Goal: Task Accomplishment & Management: Use online tool/utility

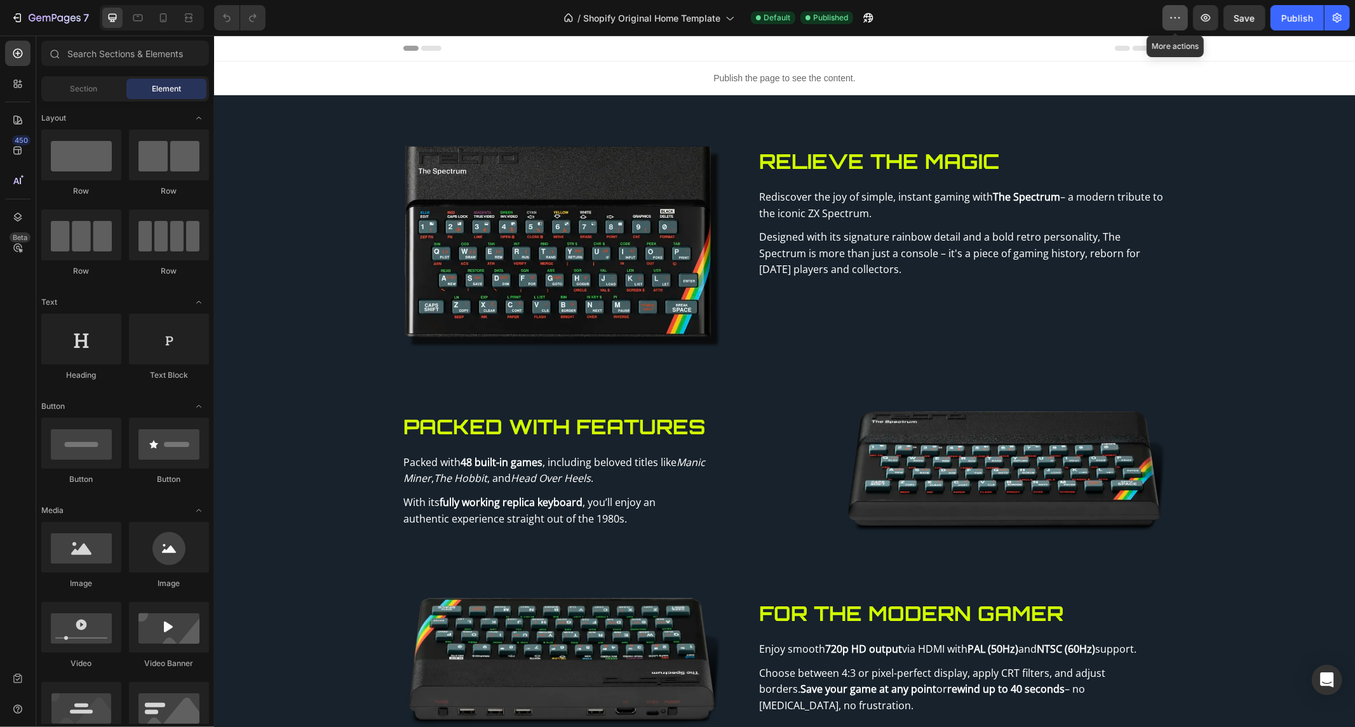
click at [1170, 22] on icon "button" at bounding box center [1174, 17] width 13 height 13
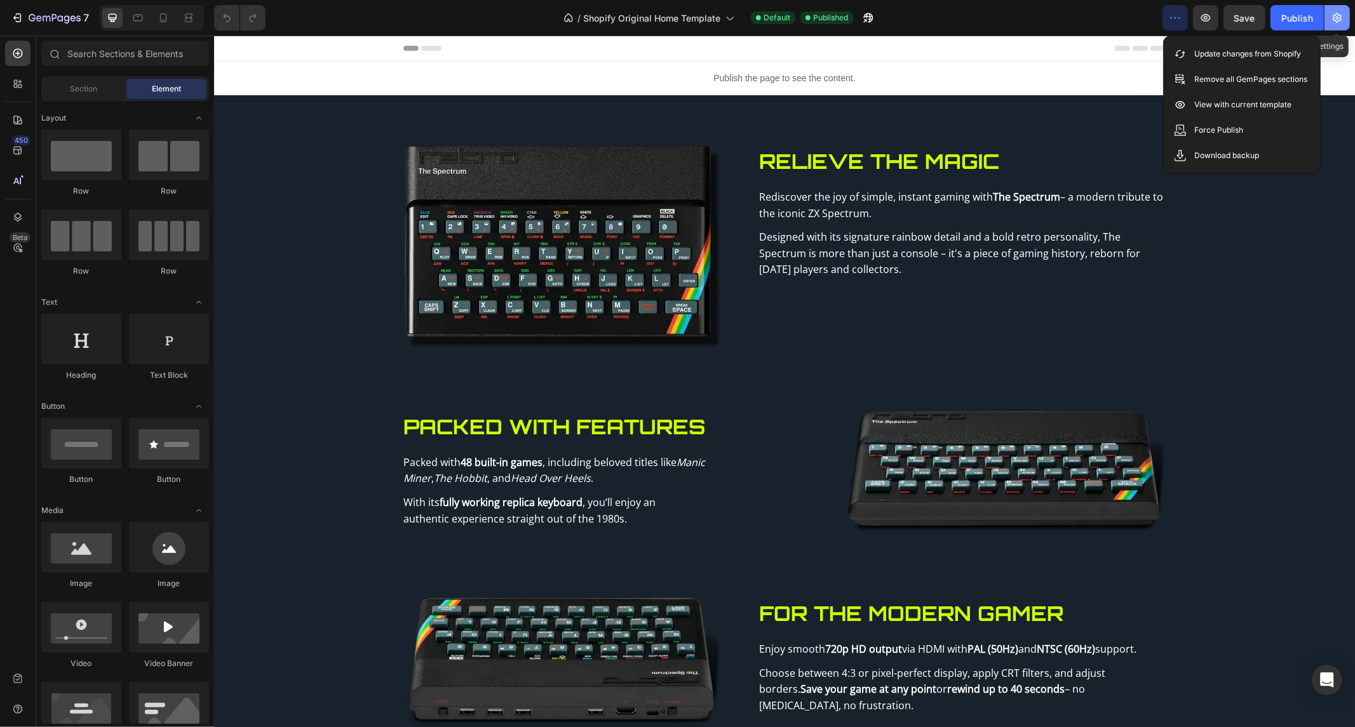
click at [1335, 11] on icon "button" at bounding box center [1336, 17] width 13 height 13
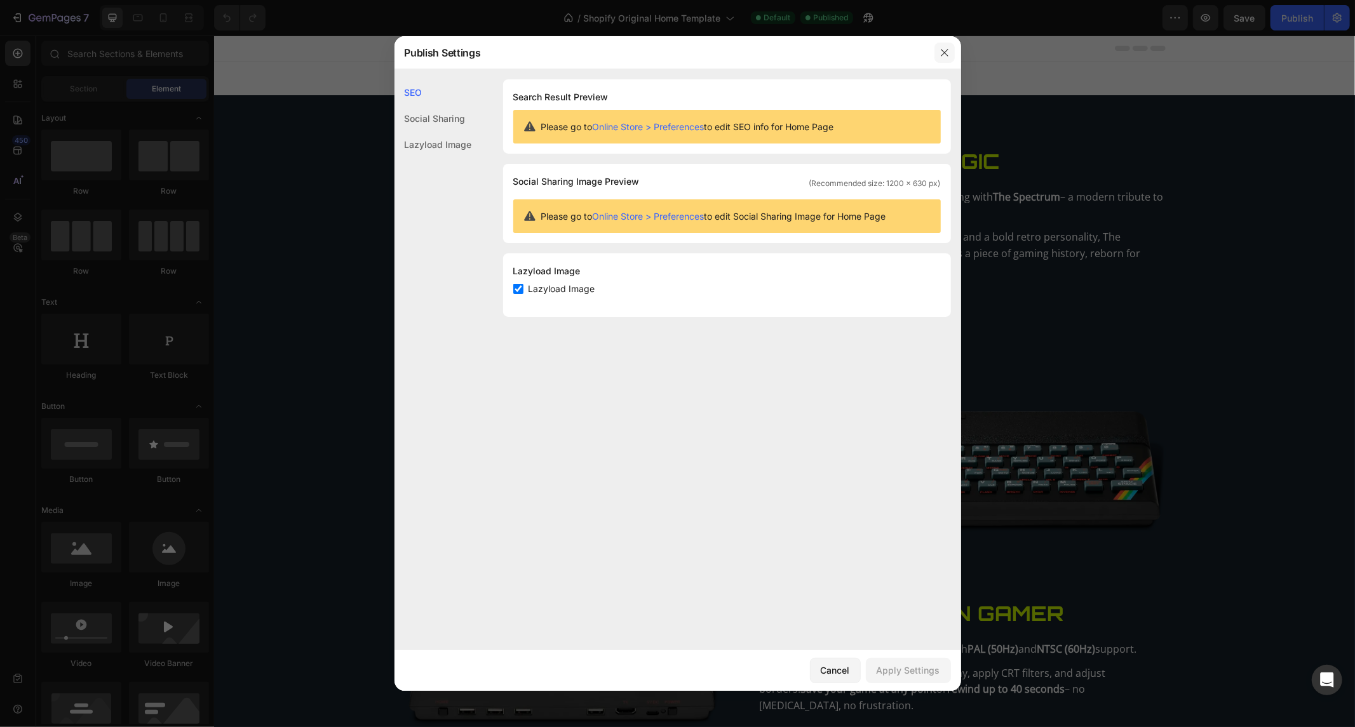
click at [940, 53] on icon "button" at bounding box center [944, 53] width 10 height 10
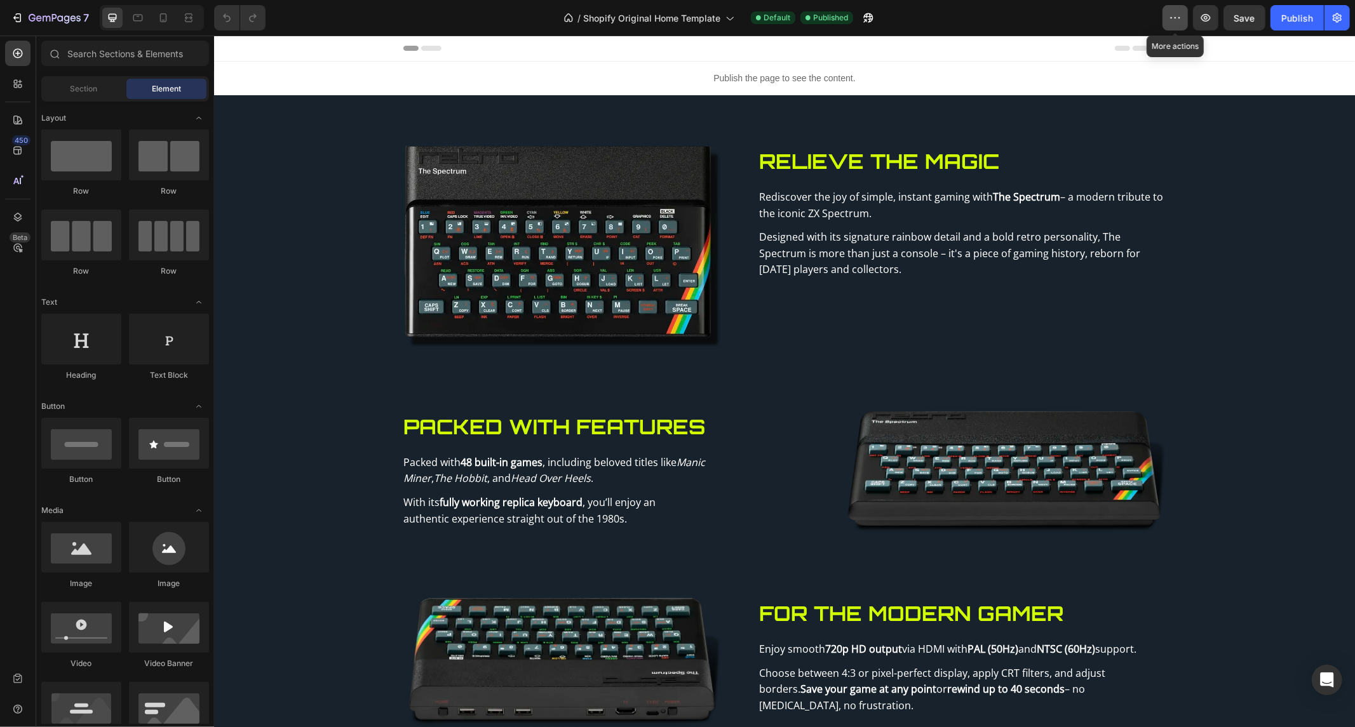
click at [1181, 10] on button "button" at bounding box center [1174, 17] width 25 height 25
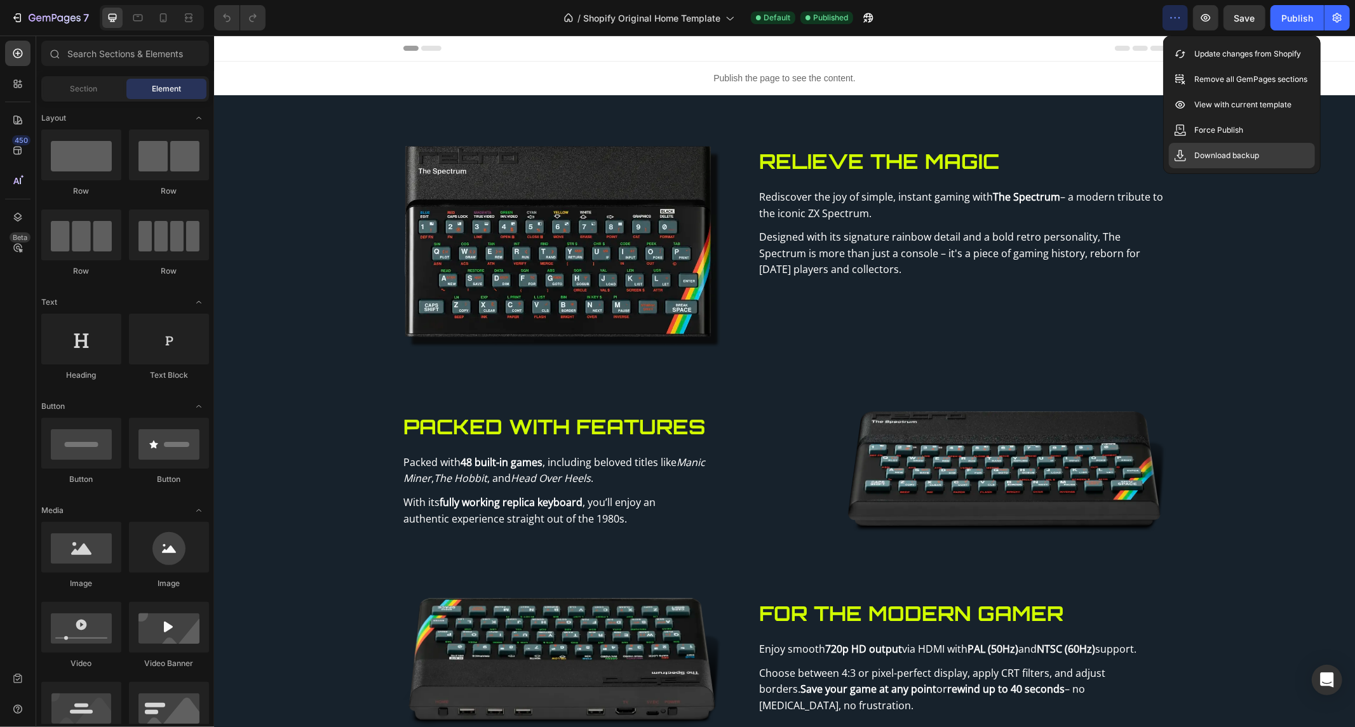
click at [1229, 155] on p "Download backup" at bounding box center [1226, 155] width 65 height 13
click at [1043, 62] on div "Publish the page to see the content." at bounding box center [783, 78] width 1141 height 34
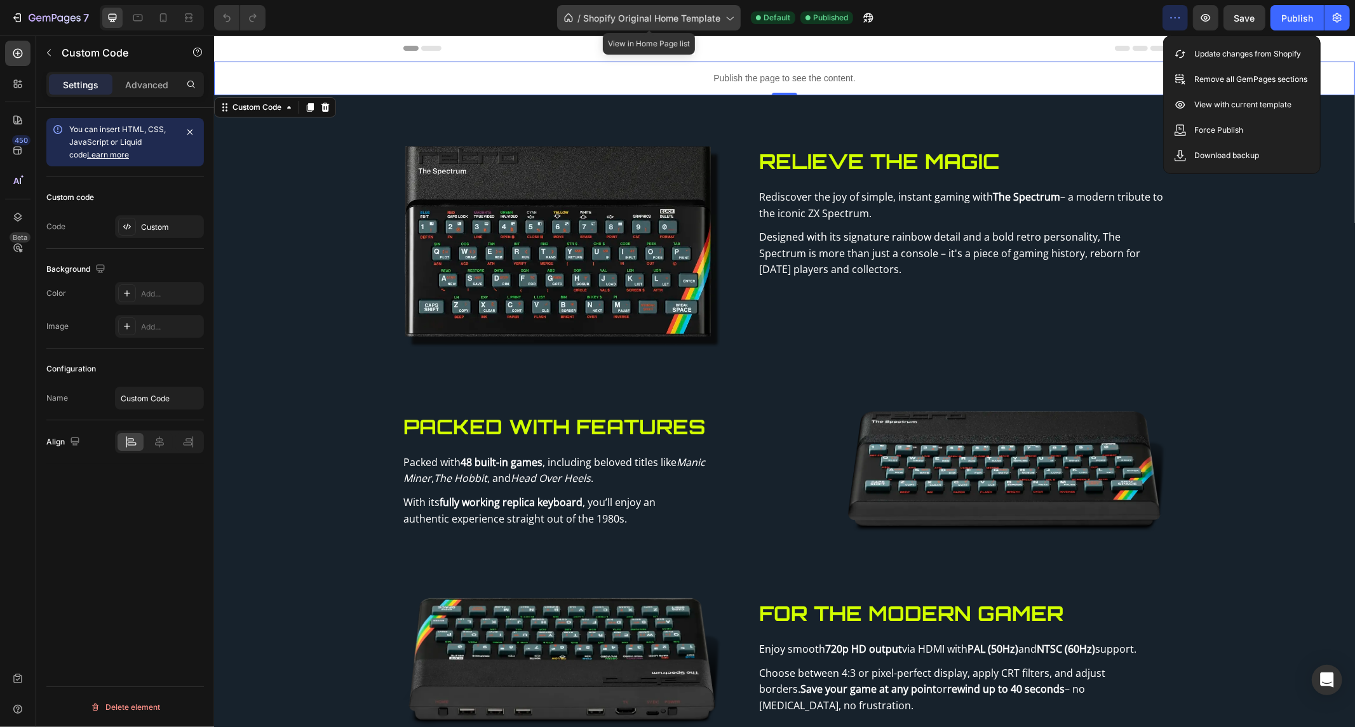
click at [619, 8] on div "/ Shopify Original Home Template" at bounding box center [649, 17] width 184 height 25
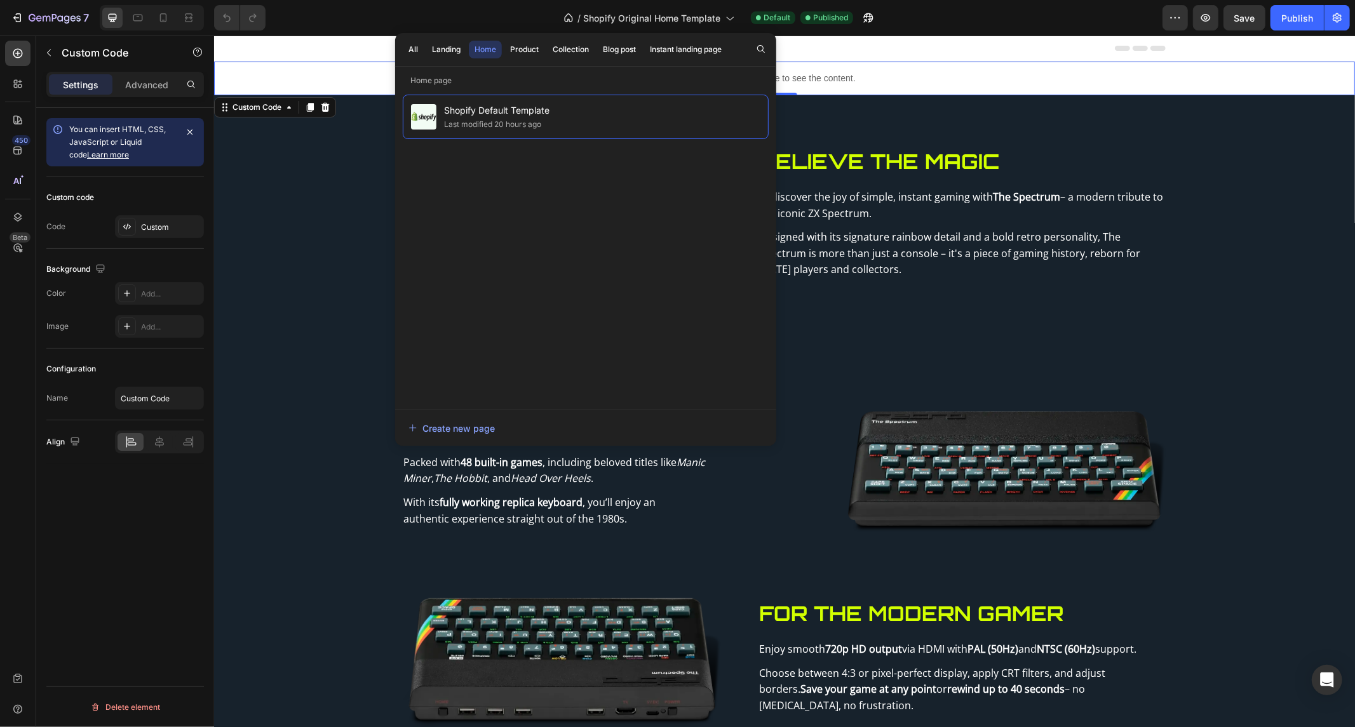
drag, startPoint x: 545, startPoint y: 116, endPoint x: 447, endPoint y: 248, distance: 163.8
click at [447, 248] on div "Shopify Default Template Last modified 20 hours ago" at bounding box center [586, 246] width 366 height 302
click at [20, 9] on button "7" at bounding box center [50, 17] width 90 height 25
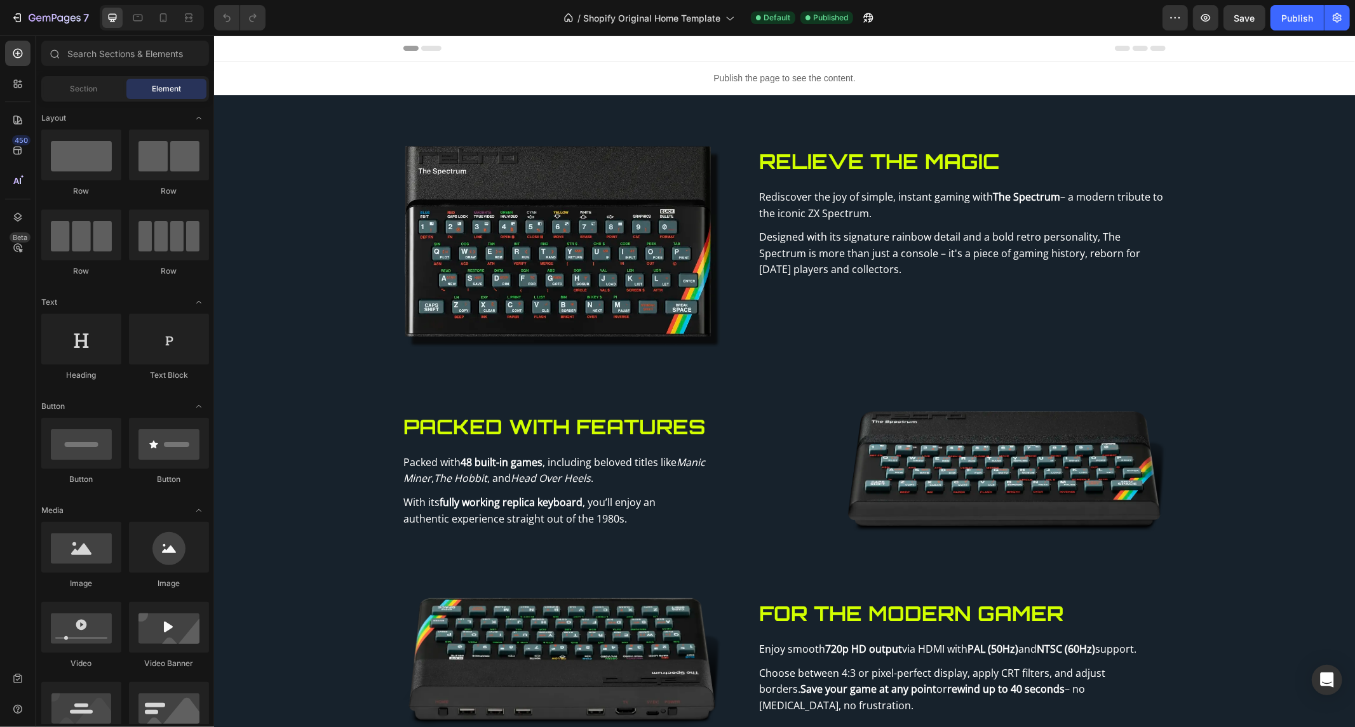
click at [902, 80] on p "Publish the page to see the content." at bounding box center [783, 77] width 1141 height 13
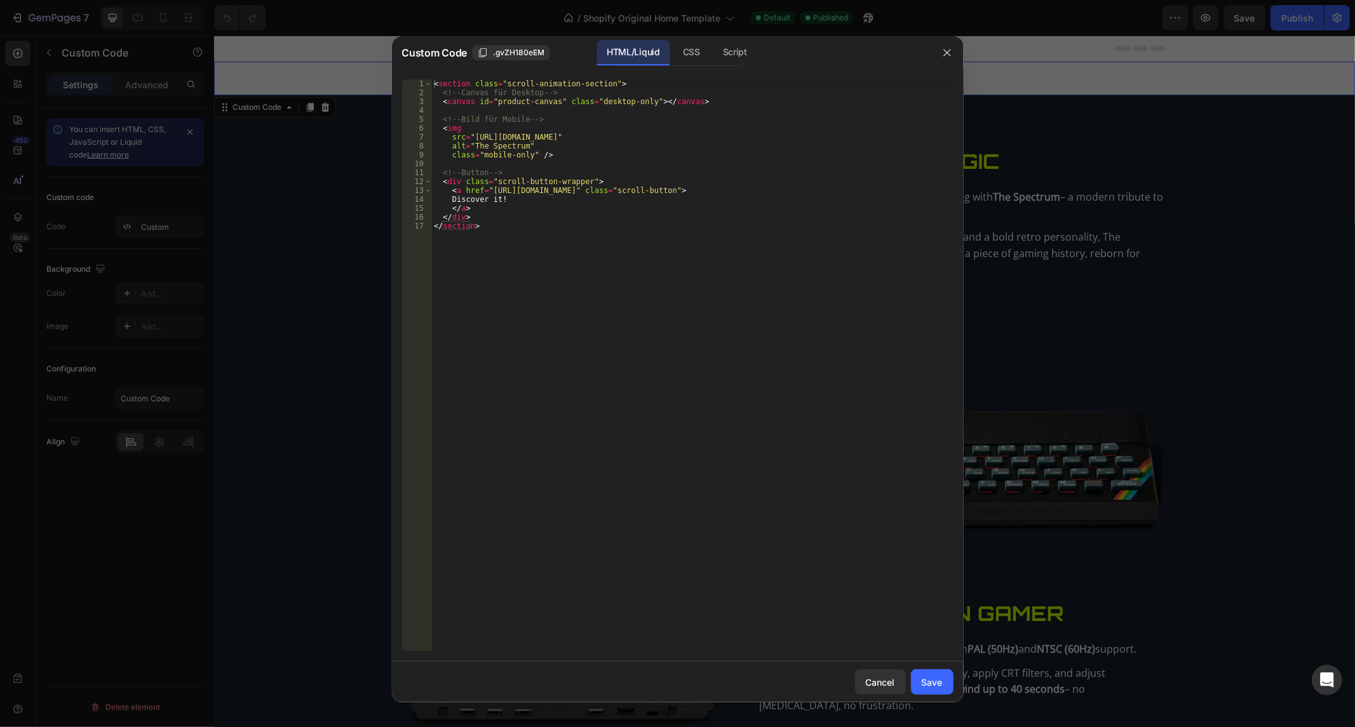
click at [657, 236] on div "< section class = "scroll-animation-section" > <!-- Canvas für Desktop --> < ca…" at bounding box center [692, 374] width 522 height 591
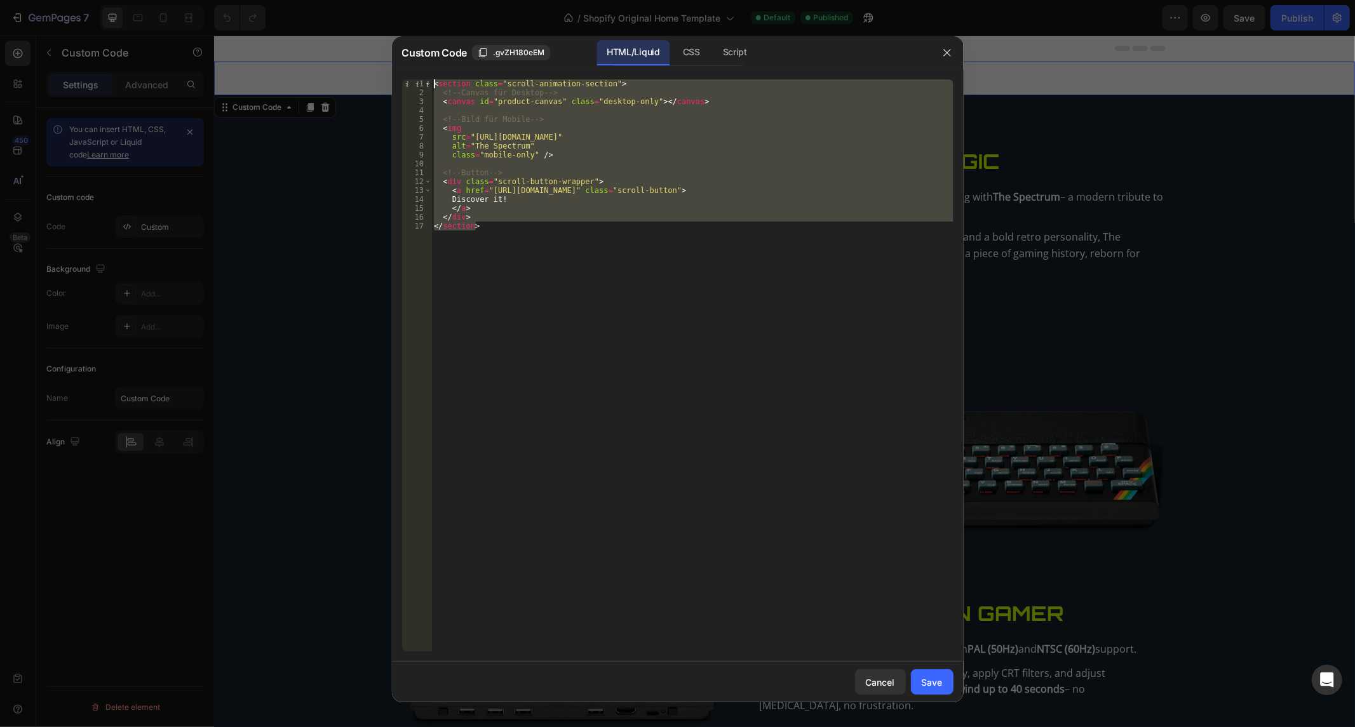
drag, startPoint x: 617, startPoint y: 237, endPoint x: 230, endPoint y: 40, distance: 434.8
click at [230, 40] on div "Custom Code .gvZH180eEM HTML/Liquid CSS Script </section> 1 2 3 4 5 6 7 8 9 10 …" at bounding box center [677, 363] width 1355 height 727
click at [712, 45] on div "CSS" at bounding box center [734, 52] width 44 height 25
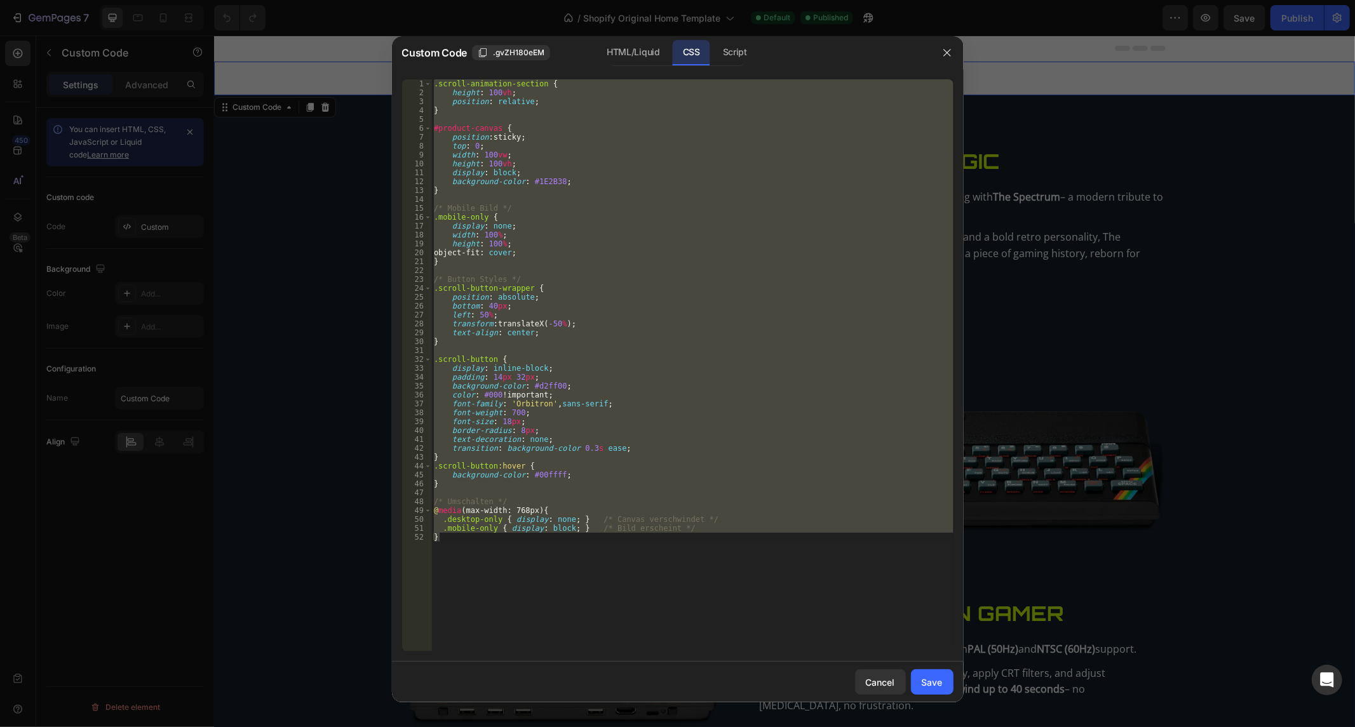
click at [472, 147] on div ".scroll-animation-section { height : 100 vh ; position : relative ; } #product-…" at bounding box center [692, 365] width 522 height 572
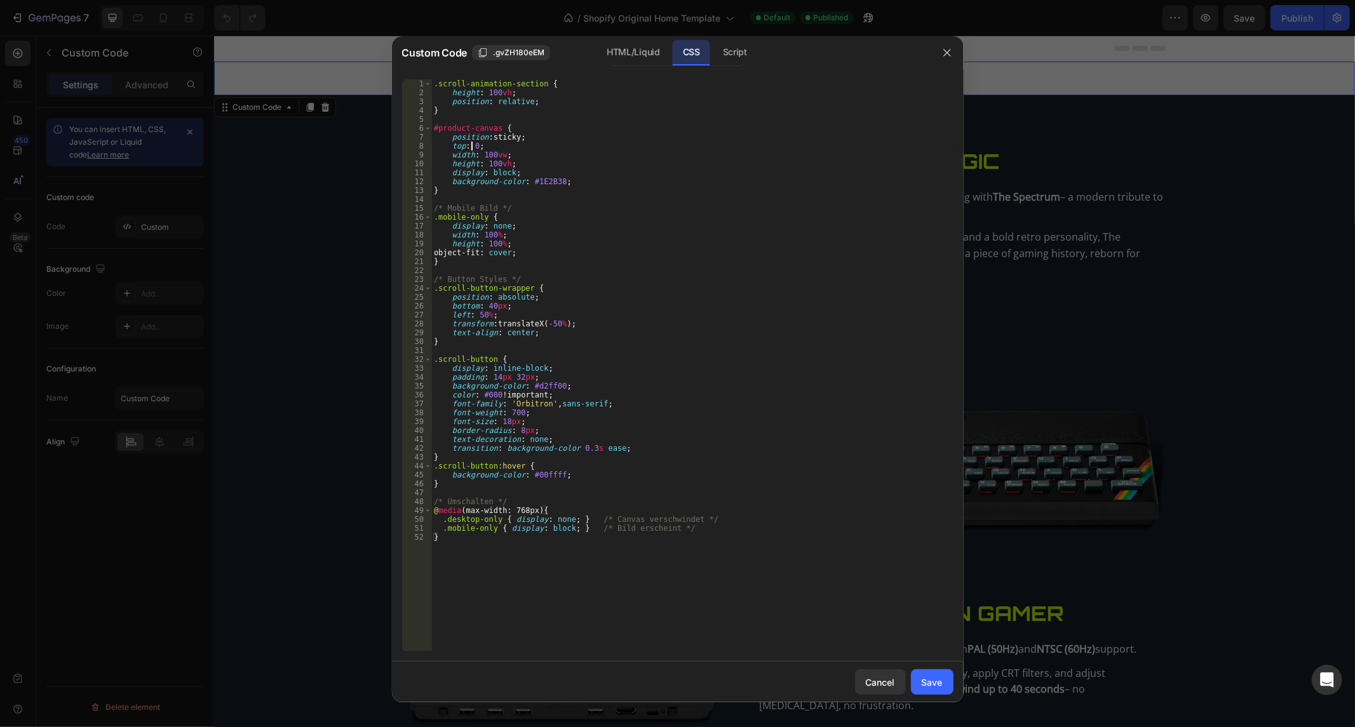
click at [472, 147] on div ".scroll-animation-section { height : 100 vh ; position : relative ; } #product-…" at bounding box center [692, 374] width 522 height 591
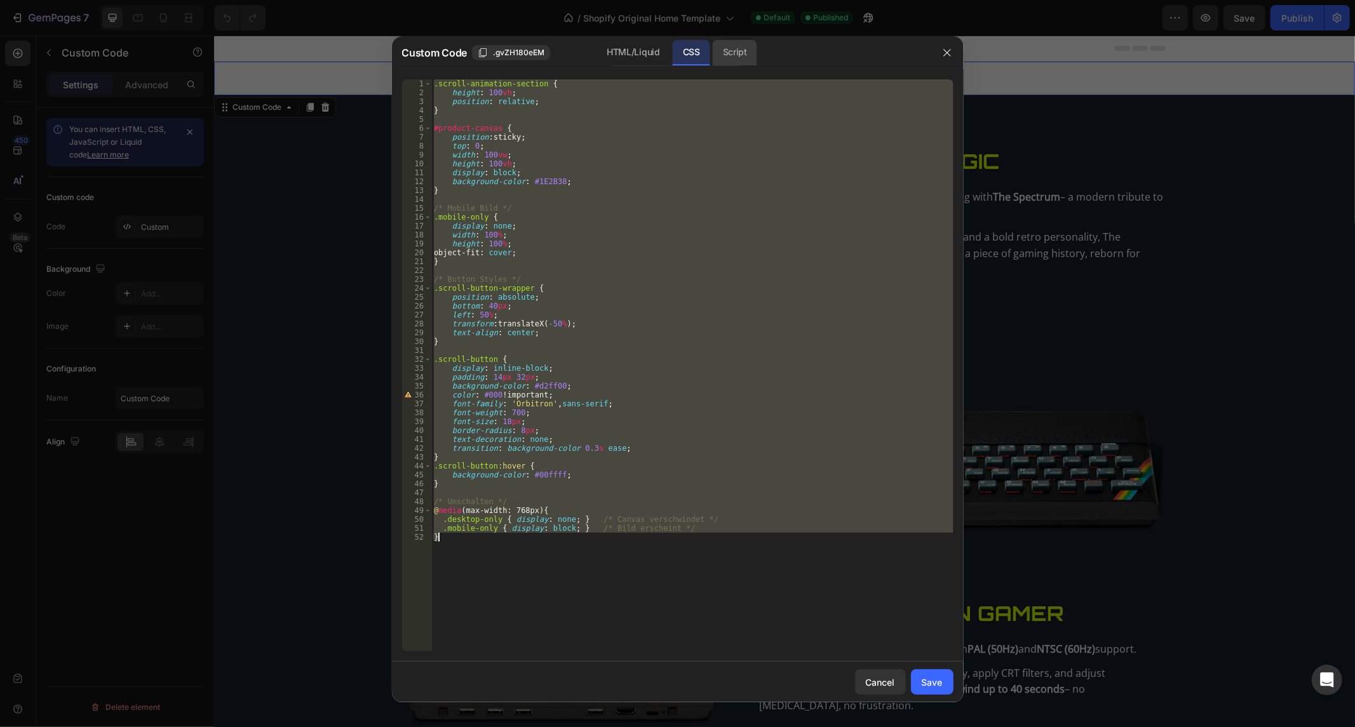
drag, startPoint x: 735, startPoint y: 49, endPoint x: 718, endPoint y: 62, distance: 21.3
click at [735, 50] on div "Script" at bounding box center [734, 52] width 44 height 25
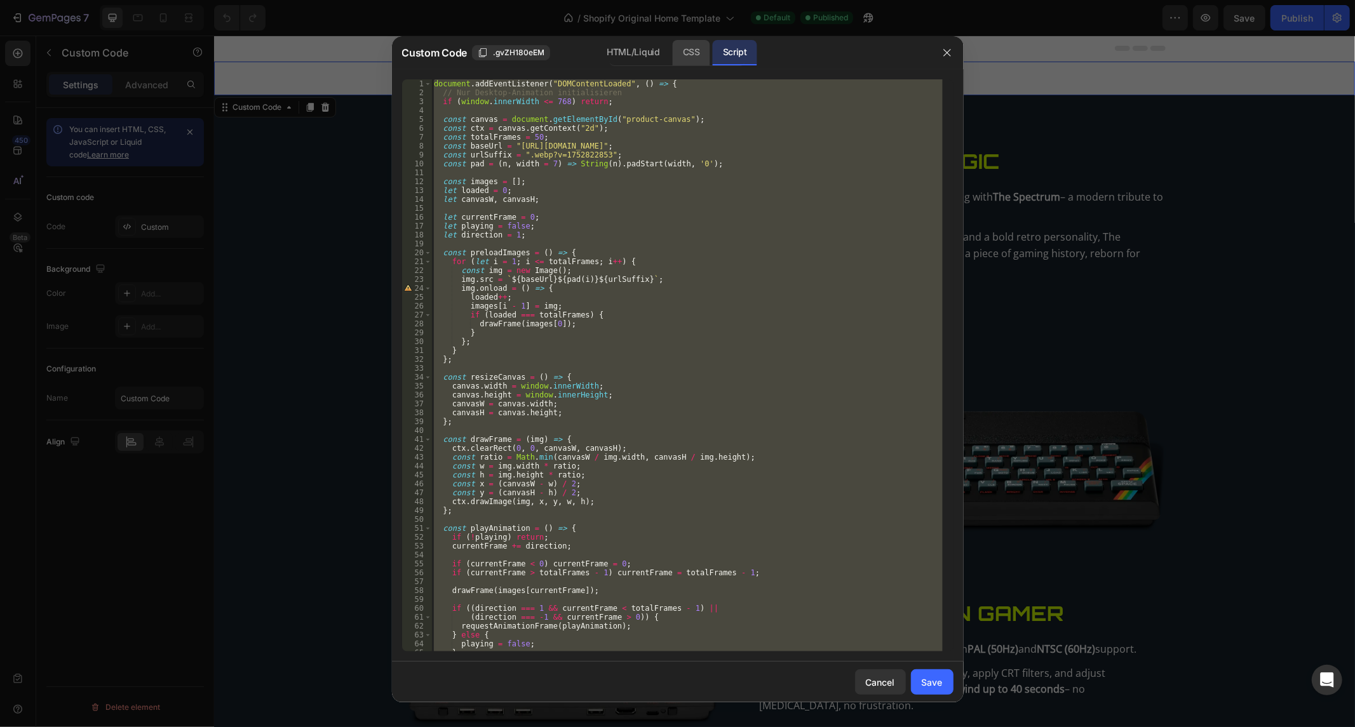
click at [689, 45] on div "CSS" at bounding box center [690, 52] width 37 height 25
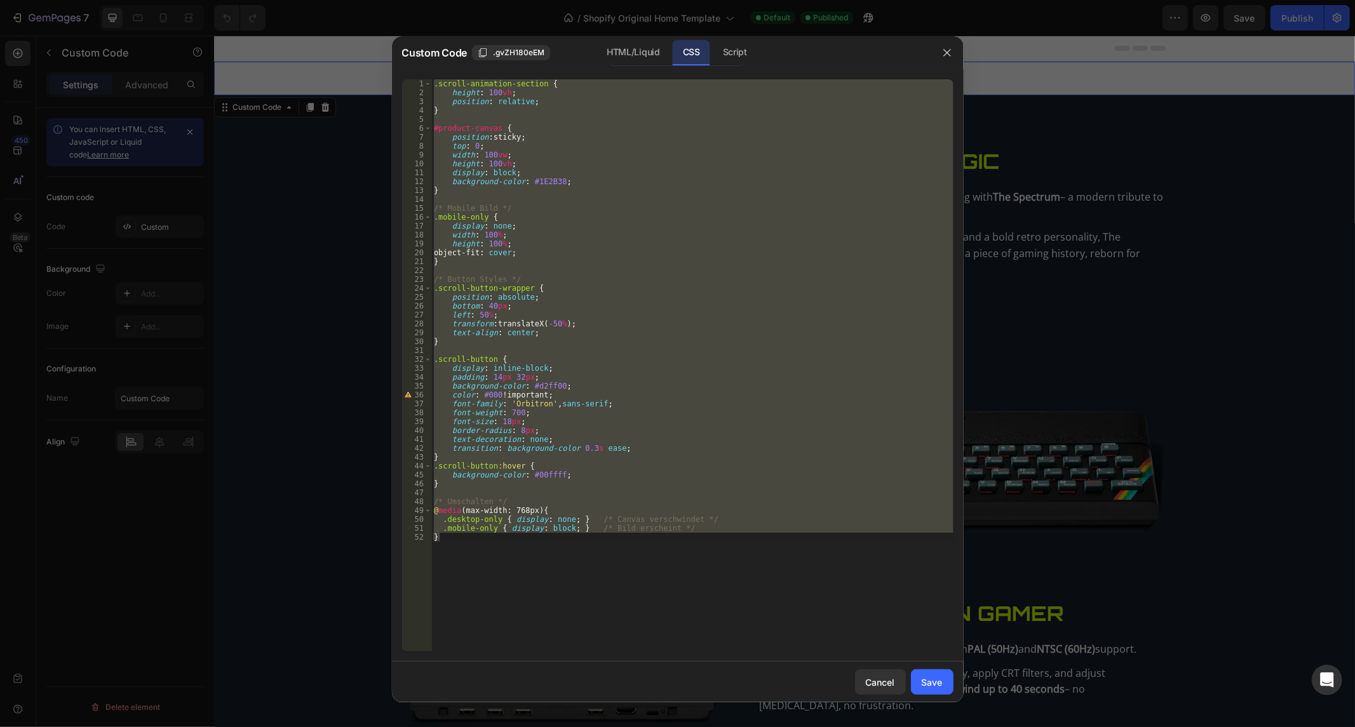
click at [579, 363] on div ".scroll-animation-section { height : 100 vh ; position : relative ; } #product-…" at bounding box center [692, 365] width 522 height 572
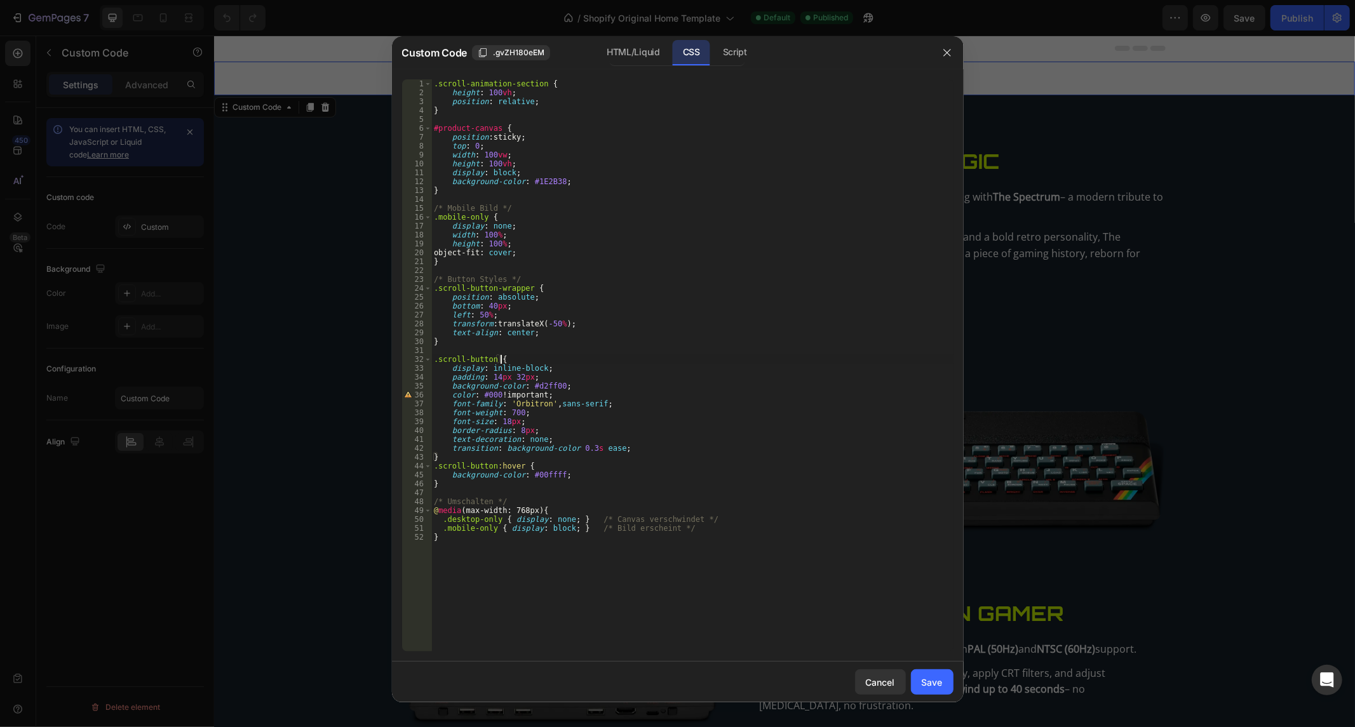
click at [733, 39] on div "Custom Code .gvZH180eEM HTML/Liquid CSS Script" at bounding box center [661, 52] width 538 height 33
click at [731, 48] on div "Script" at bounding box center [734, 52] width 44 height 25
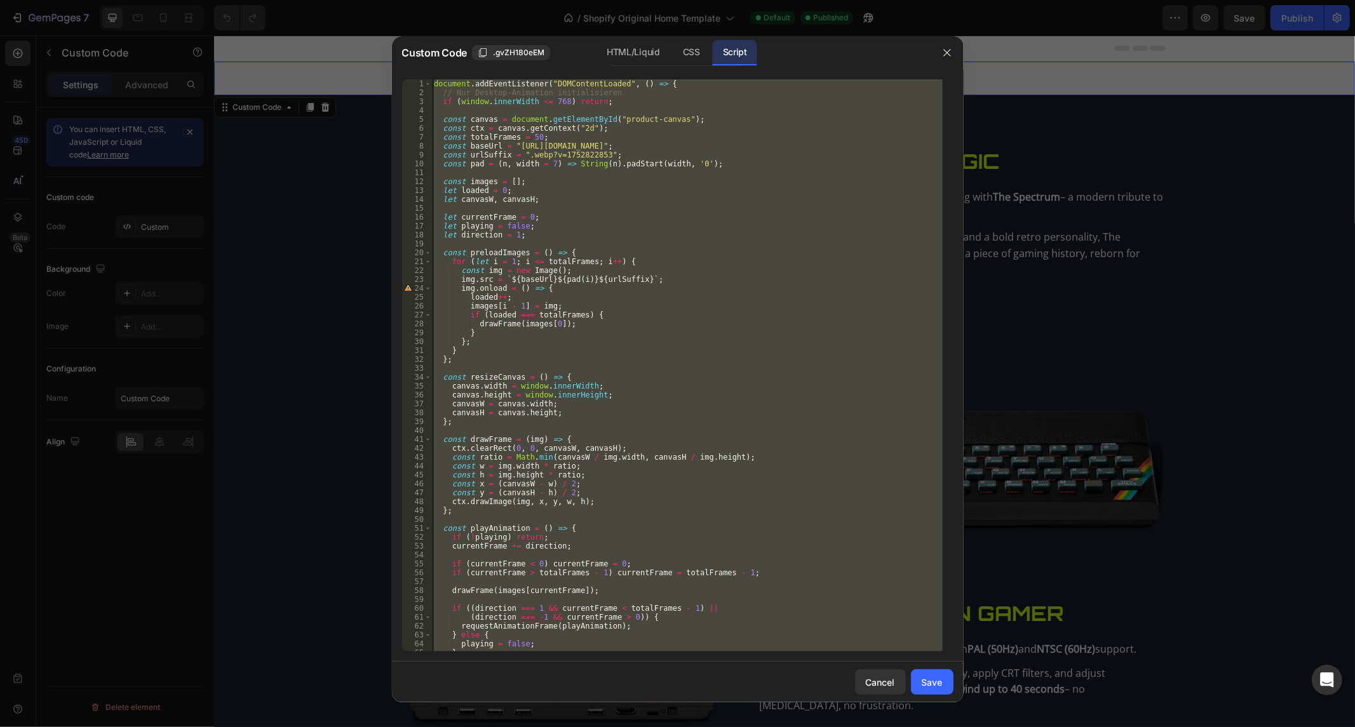
click at [671, 154] on div "document . addEventListener ( "DOMContentLoaded" , ( ) => { // Nur Desktop-Anim…" at bounding box center [686, 365] width 511 height 572
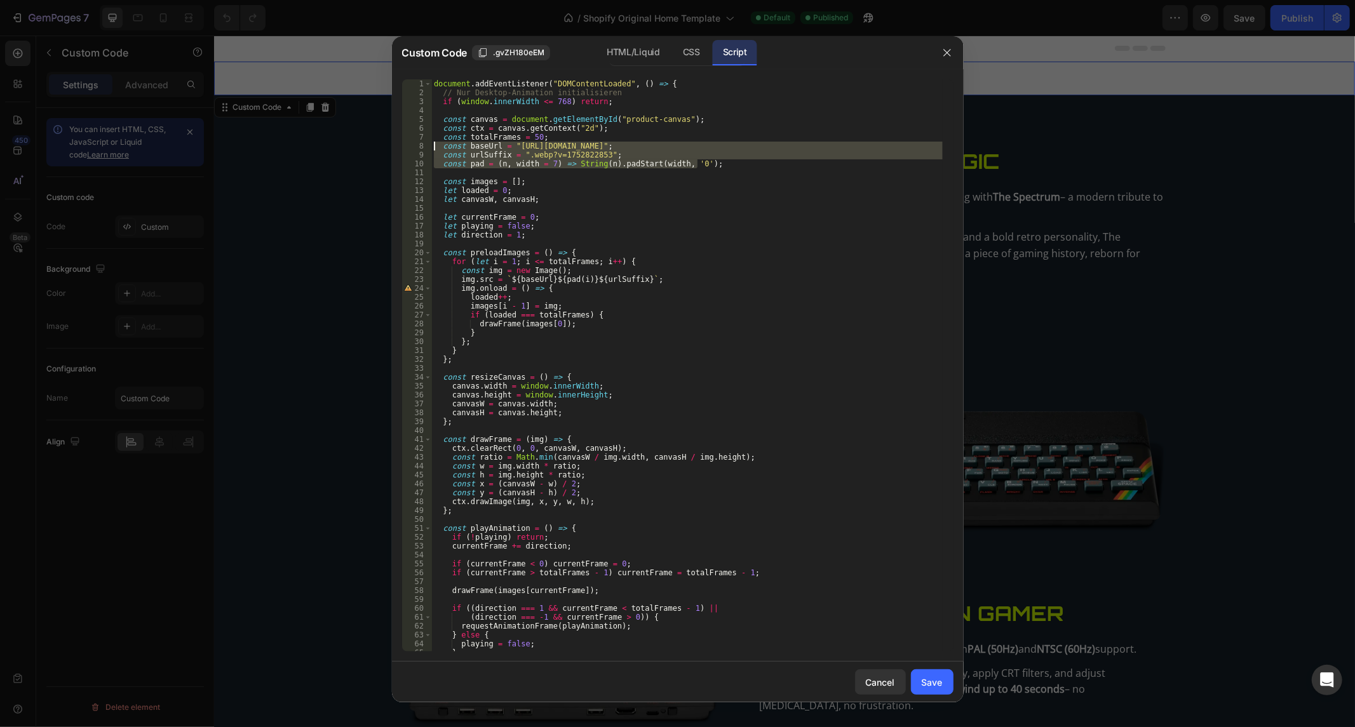
drag, startPoint x: 754, startPoint y: 163, endPoint x: 427, endPoint y: 145, distance: 328.2
click at [427, 145] on div "const urlSuffix = ".webp?v=1752822853"; 1 2 3 4 5 6 7 8 9 10 11 12 13 14 15 16 …" at bounding box center [677, 365] width 551 height 572
drag, startPoint x: 570, startPoint y: 130, endPoint x: 527, endPoint y: 148, distance: 46.1
click at [570, 130] on div "document . addEventListener ( "DOMContentLoaded" , ( ) => { // Nur Desktop-Anim…" at bounding box center [686, 374] width 511 height 591
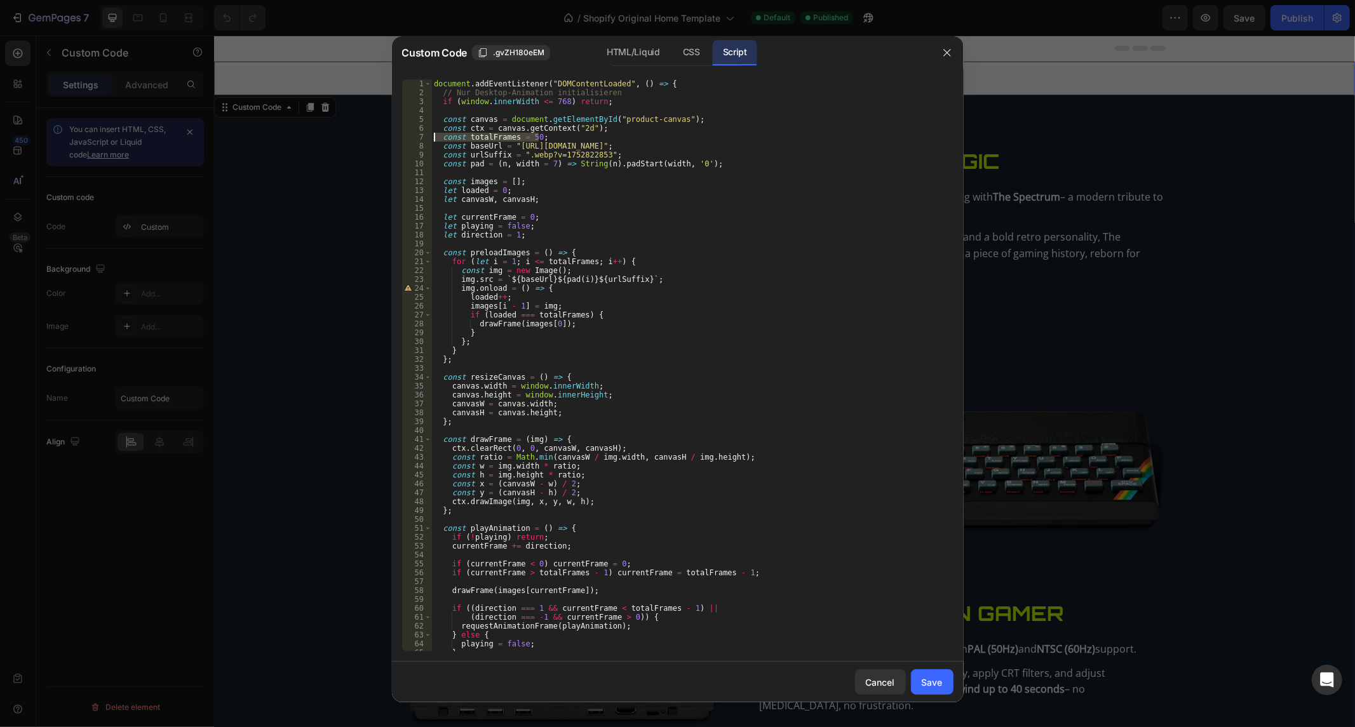
drag, startPoint x: 550, startPoint y: 135, endPoint x: 386, endPoint y: 135, distance: 163.8
click at [386, 135] on div "Custom Code .gvZH180eEM HTML/Liquid CSS Script const ctx = canvas.getContext("2…" at bounding box center [677, 363] width 1355 height 727
type textarea "const totalFrames = 50;"
drag, startPoint x: 958, startPoint y: 56, endPoint x: 841, endPoint y: 51, distance: 116.3
click at [958, 56] on div at bounding box center [946, 52] width 33 height 33
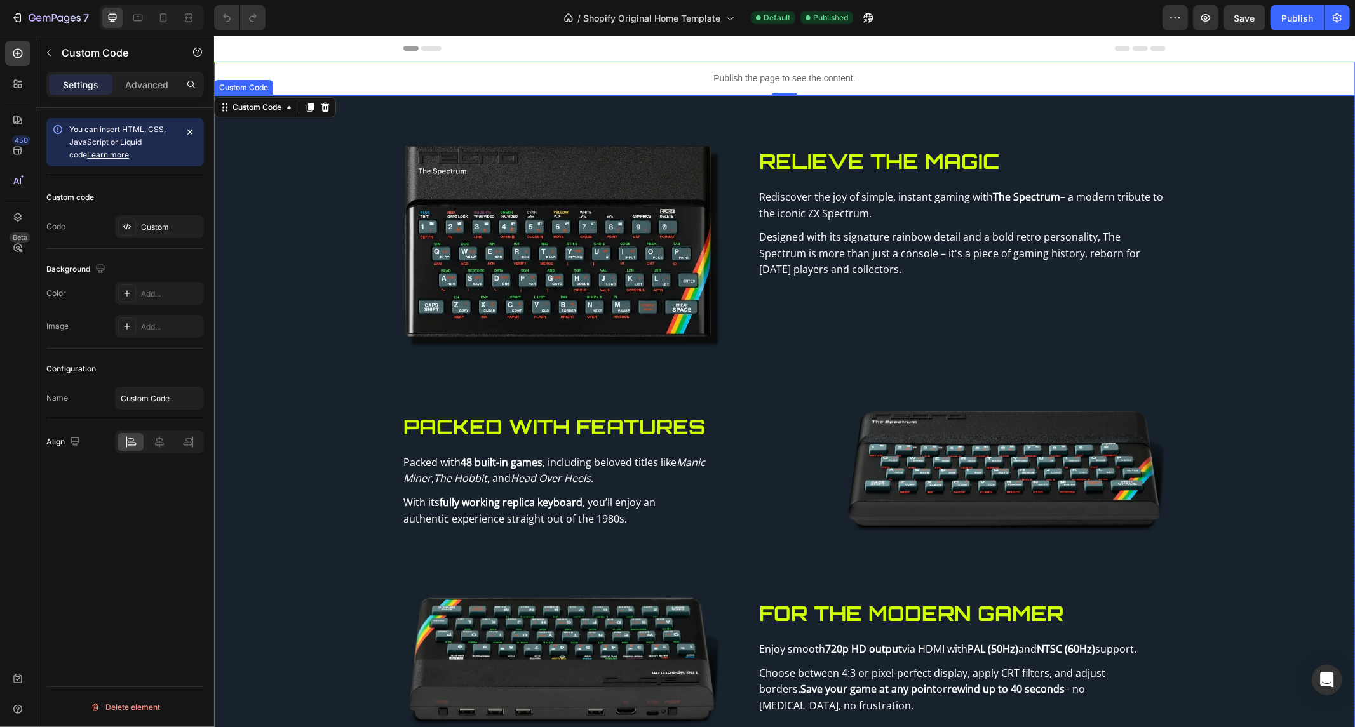
drag, startPoint x: 647, startPoint y: 410, endPoint x: 1299, endPoint y: 378, distance: 652.9
click at [647, 411] on h2 "Packed with Features" at bounding box center [612, 426] width 419 height 30
